Goal: Task Accomplishment & Management: Manage account settings

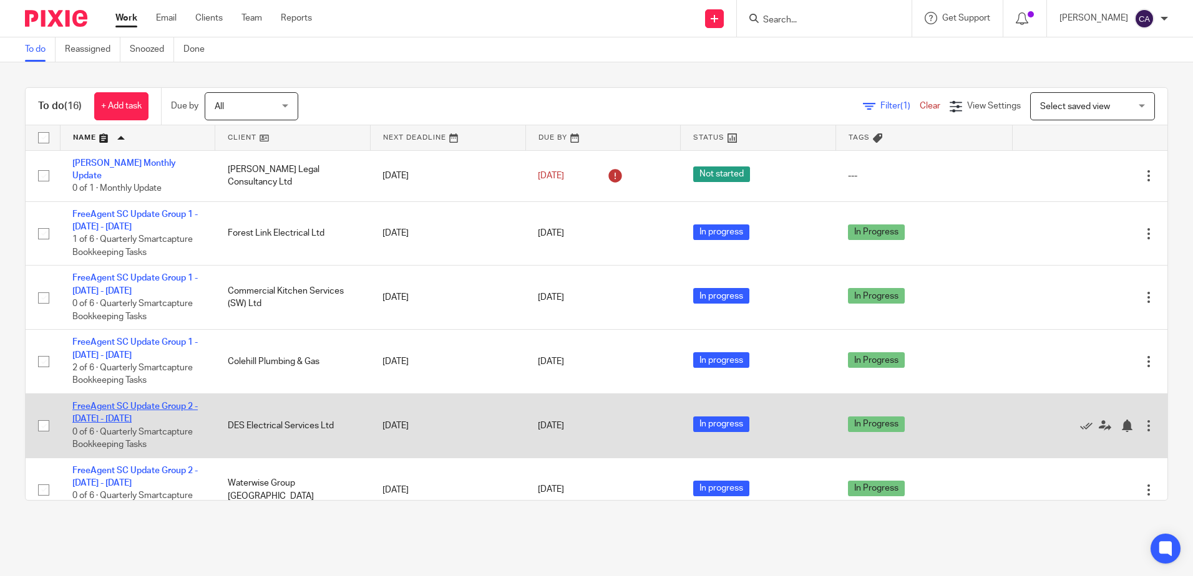
click at [147, 404] on link "FreeAgent SC Update Group 2 - [DATE] - [DATE]" at bounding box center [134, 412] width 125 height 21
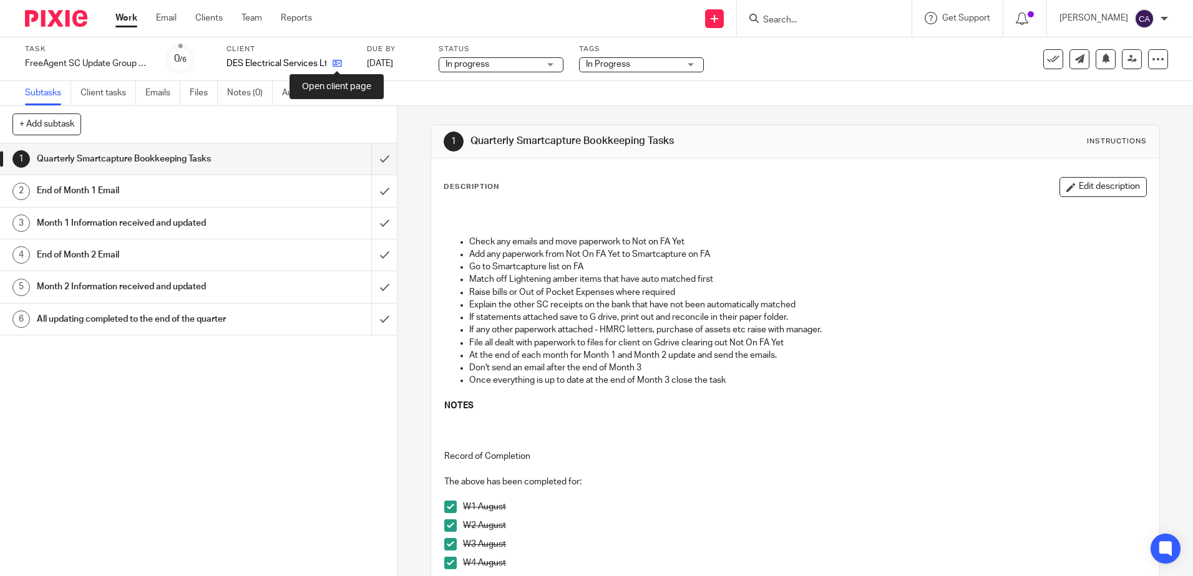
click at [335, 63] on icon at bounding box center [336, 63] width 9 height 9
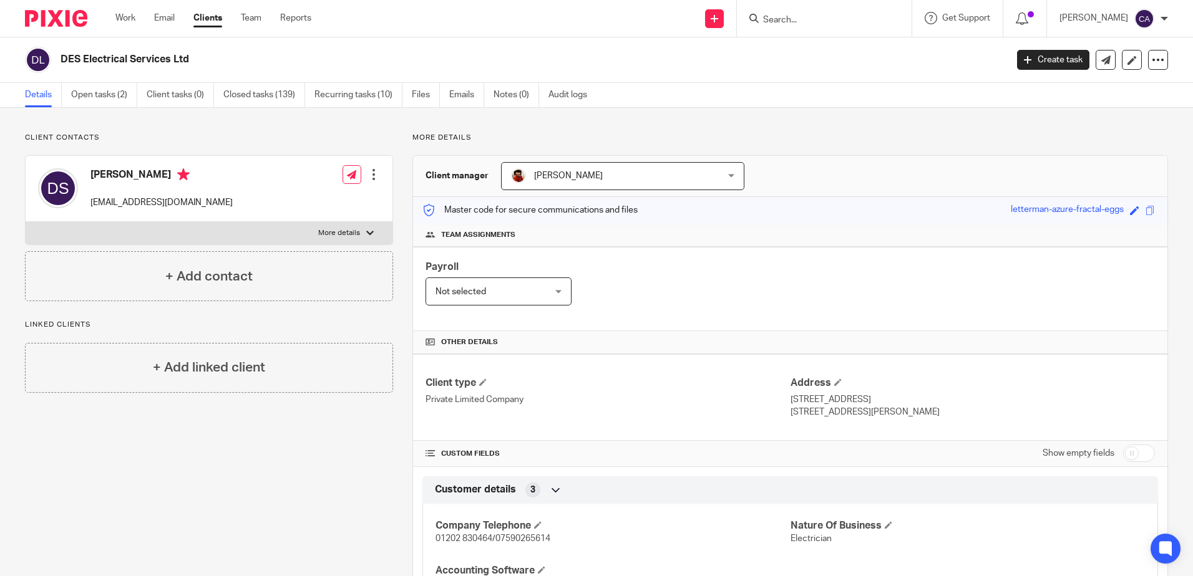
click at [352, 232] on p "More details" at bounding box center [339, 233] width 42 height 10
click at [26, 222] on input "More details" at bounding box center [25, 221] width 1 height 1
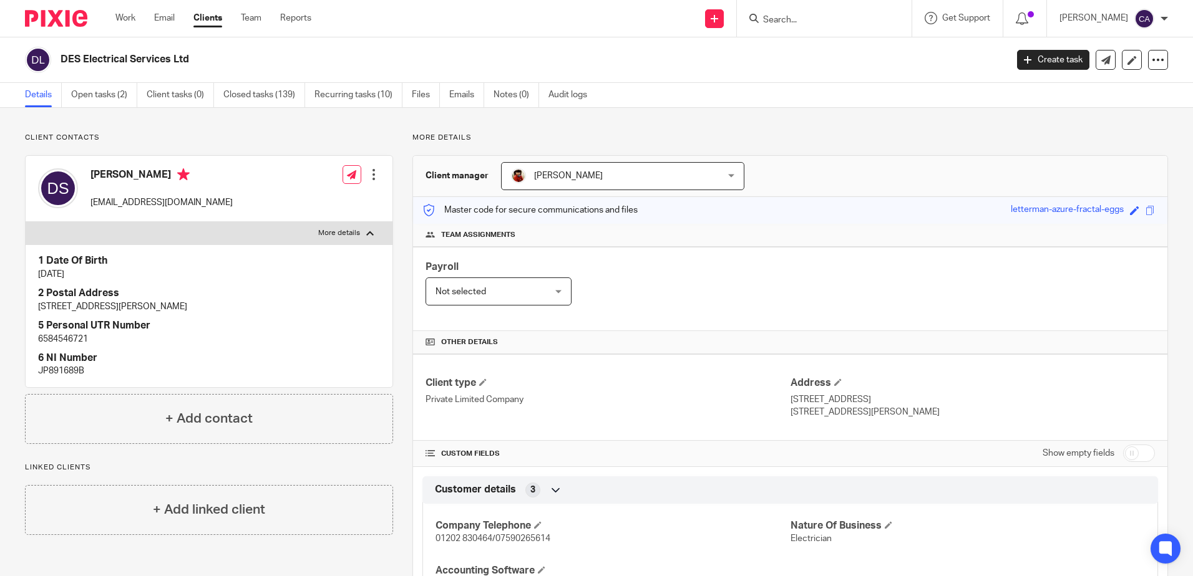
click at [347, 232] on p "More details" at bounding box center [339, 233] width 42 height 10
click at [26, 222] on input "More details" at bounding box center [25, 221] width 1 height 1
checkbox input "false"
